Goal: Information Seeking & Learning: Check status

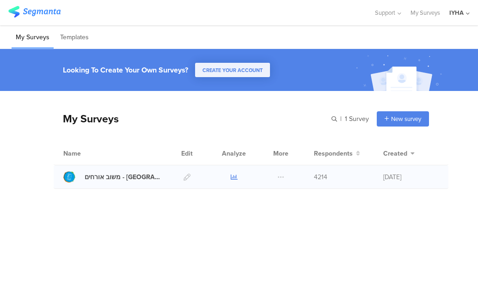
click at [231, 178] on icon at bounding box center [234, 177] width 7 height 7
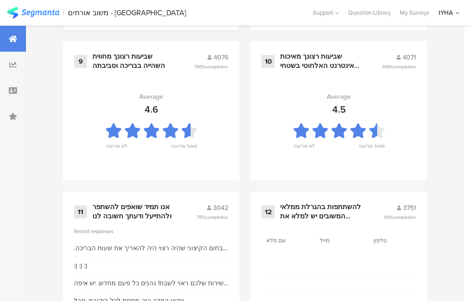
scroll to position [1073, 0]
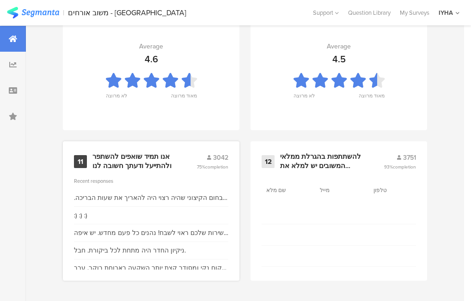
click at [135, 165] on div "אנו תמיד שואפים להשתפר ולהתייעל ודעתך חשובה לנו" at bounding box center [133, 162] width 82 height 18
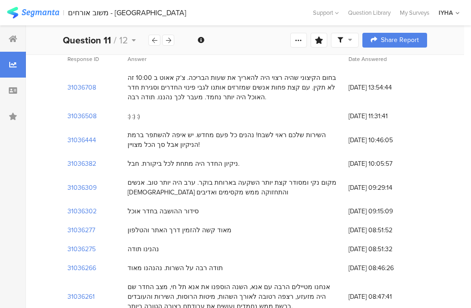
scroll to position [46, 0]
